Goal: Task Accomplishment & Management: Complete application form

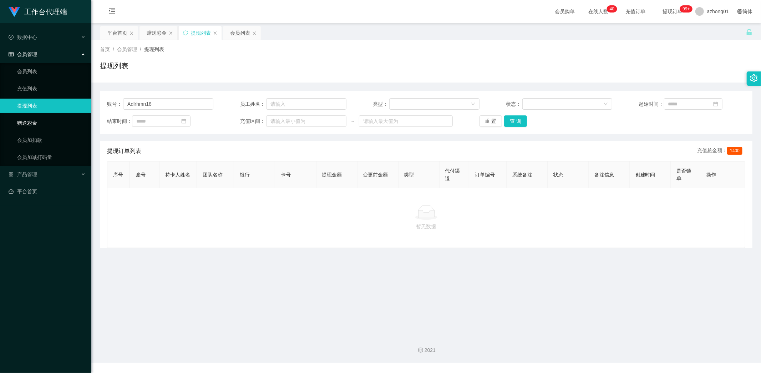
drag, startPoint x: 40, startPoint y: 120, endPoint x: 52, endPoint y: 125, distance: 13.8
click at [40, 120] on link "赠送彩金" at bounding box center [51, 123] width 69 height 14
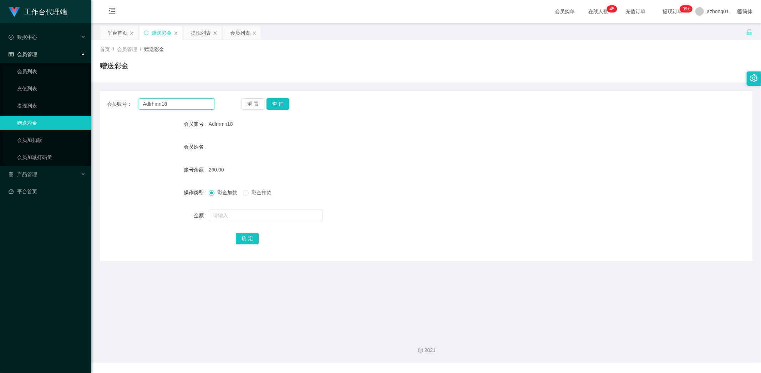
drag, startPoint x: 192, startPoint y: 105, endPoint x: 98, endPoint y: 101, distance: 93.6
click at [98, 101] on main "关闭左侧 关闭右侧 关闭其它 刷新页面 平台首页 赠送彩金 提现列表 会员列表 首页 / 会员管理 / 赠送彩金 / 赠送彩金 会员账号： Adlrhmn18…" at bounding box center [426, 176] width 670 height 306
paste input "6122736"
type input "6122736"
click at [279, 105] on button "查 询" at bounding box center [278, 103] width 23 height 11
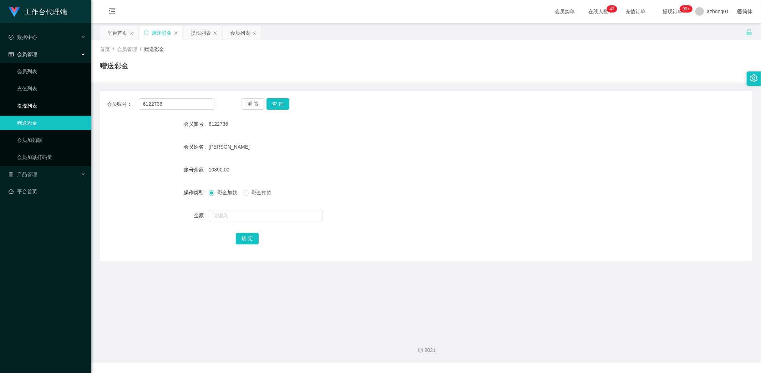
click at [31, 104] on link "提现列表" at bounding box center [51, 106] width 69 height 14
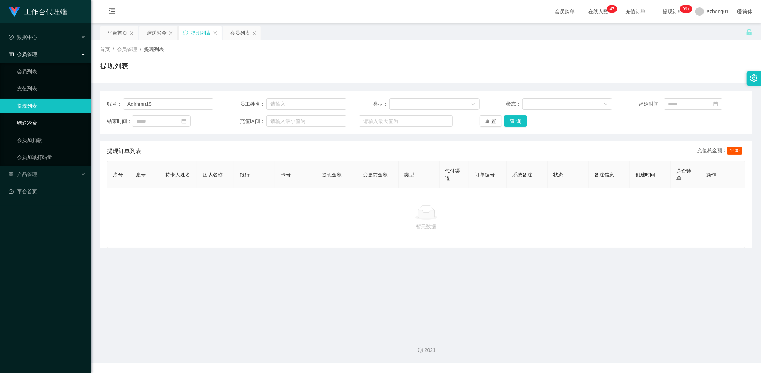
click at [37, 124] on link "赠送彩金" at bounding box center [51, 123] width 69 height 14
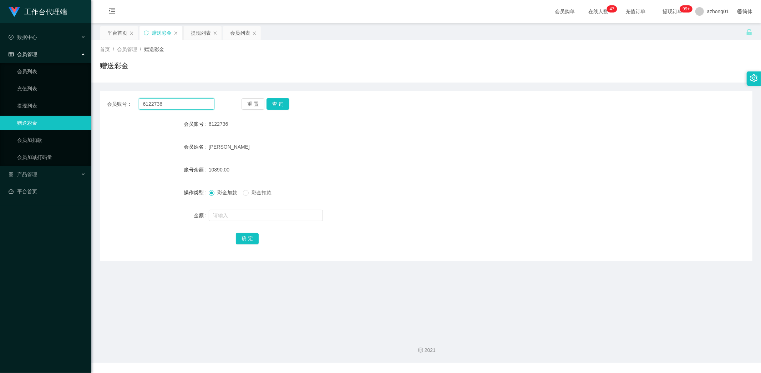
drag, startPoint x: 173, startPoint y: 105, endPoint x: 114, endPoint y: 99, distance: 59.2
click at [114, 99] on div "会员账号： 6122736" at bounding box center [160, 103] width 107 height 11
click at [287, 103] on button "查 询" at bounding box center [278, 103] width 23 height 11
click at [277, 105] on button "查 询" at bounding box center [278, 103] width 23 height 11
click at [247, 216] on input "text" at bounding box center [266, 215] width 114 height 11
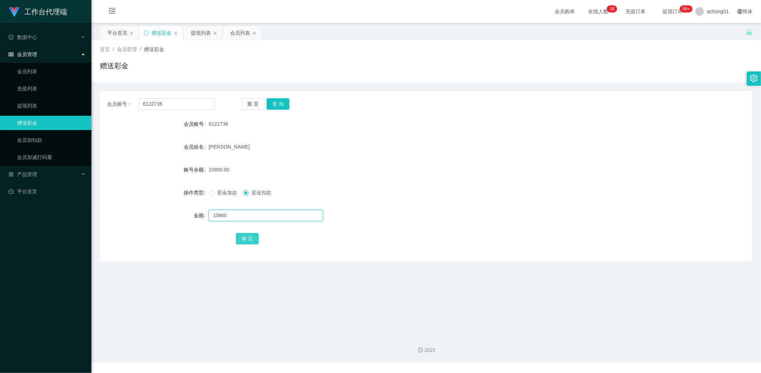
type input "10860"
click at [252, 240] on button "确 定" at bounding box center [247, 238] width 23 height 11
click at [287, 277] on main "关闭左侧 关闭右侧 关闭其它 刷新页面 平台首页 赠送彩金 提现列表 会员列表 首页 / 会员管理 / 赠送彩金 / 赠送彩金 会员账号： 6122736 重…" at bounding box center [426, 176] width 670 height 306
click at [229, 215] on input "text" at bounding box center [266, 215] width 114 height 11
type input "30"
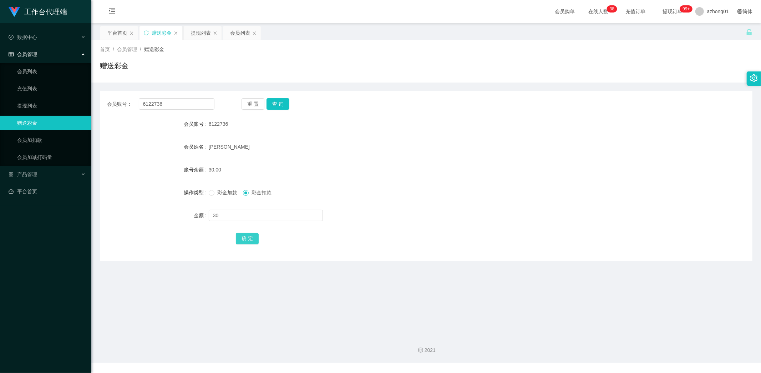
click at [245, 238] on button "确 定" at bounding box center [247, 238] width 23 height 11
drag, startPoint x: 483, startPoint y: 165, endPoint x: 599, endPoint y: 67, distance: 151.5
click at [486, 162] on div "0.00" at bounding box center [399, 169] width 381 height 14
